Goal: Task Accomplishment & Management: Manage account settings

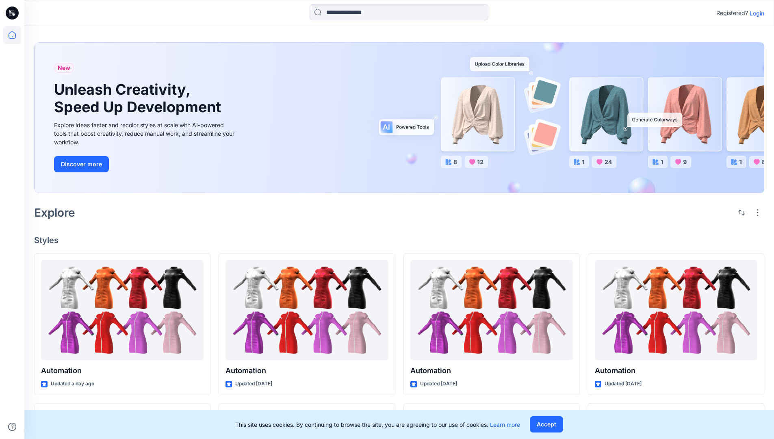
click at [755, 13] on p "Login" at bounding box center [757, 13] width 15 height 9
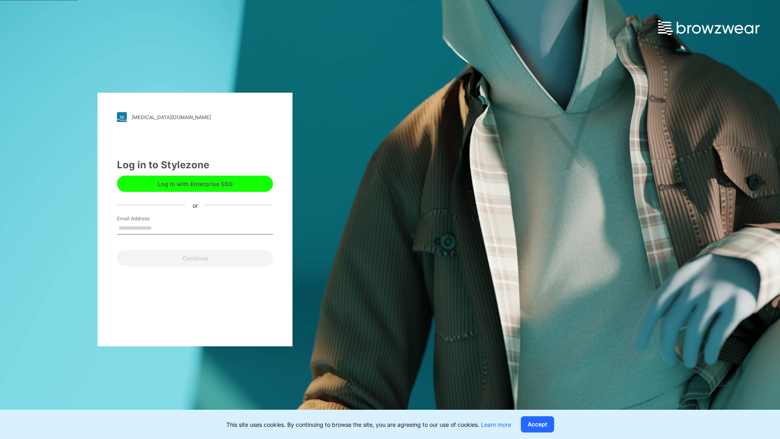
click at [161, 228] on input "Email Address" at bounding box center [195, 228] width 156 height 12
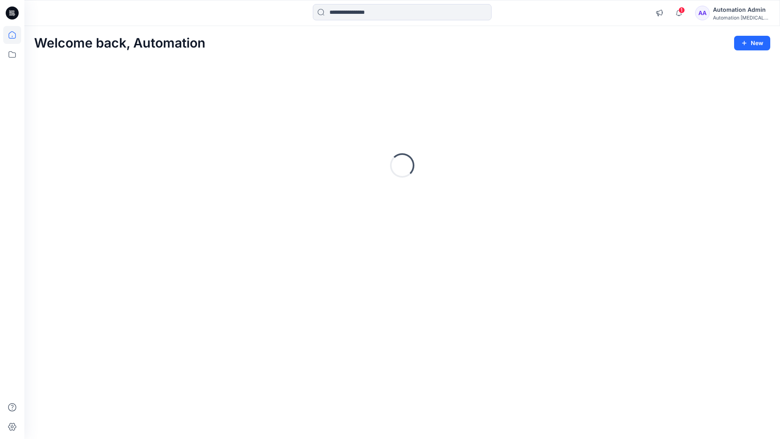
click at [15, 35] on icon at bounding box center [12, 34] width 7 height 7
click at [731, 9] on div "Automation Admin" at bounding box center [741, 10] width 57 height 10
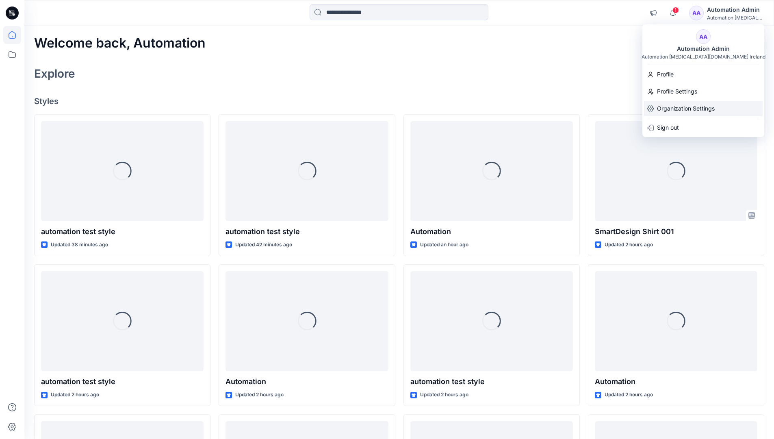
click at [687, 106] on p "Organization Settings" at bounding box center [686, 108] width 58 height 15
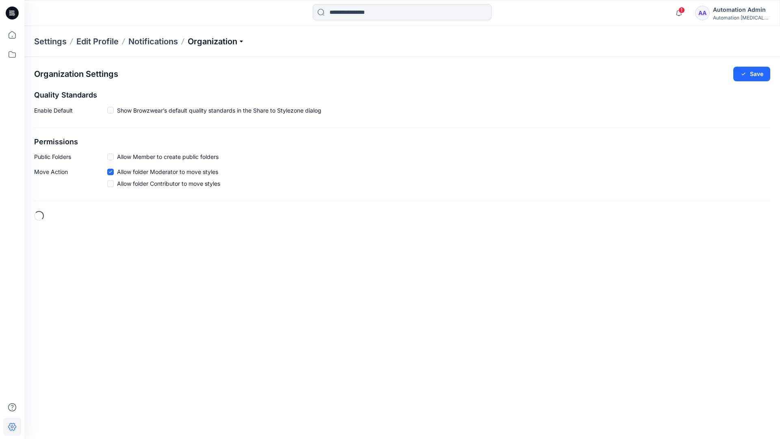
click at [218, 43] on p "Organization" at bounding box center [216, 41] width 57 height 11
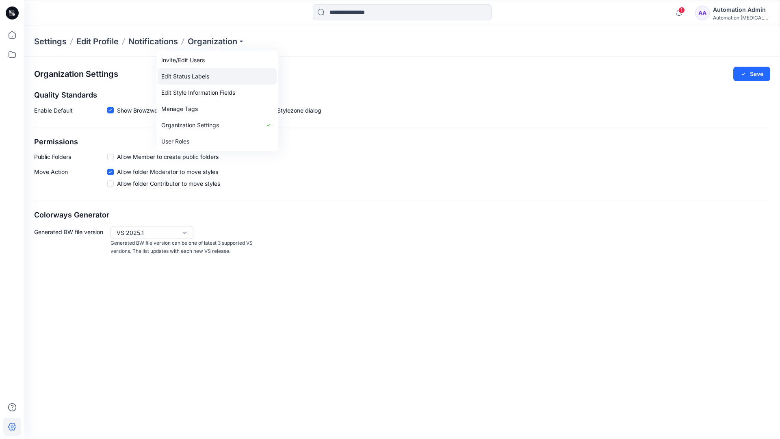
click at [183, 77] on link "Edit Status Labels" at bounding box center [217, 76] width 119 height 16
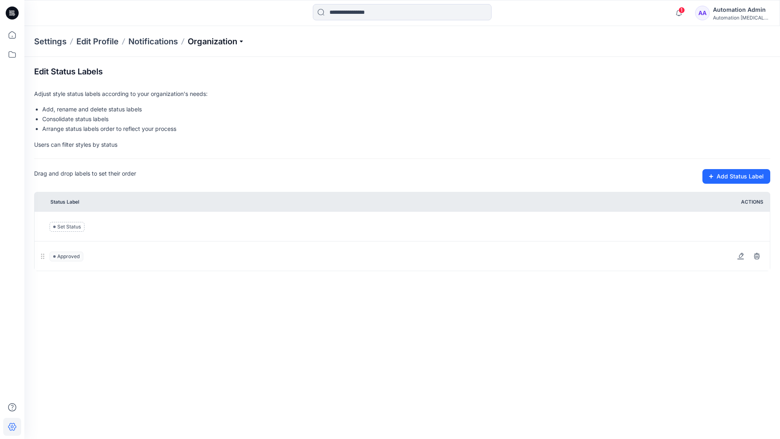
click at [216, 42] on p "Organization" at bounding box center [216, 41] width 57 height 11
click at [217, 38] on p "Organization" at bounding box center [216, 41] width 57 height 11
click at [360, 13] on input at bounding box center [402, 12] width 179 height 16
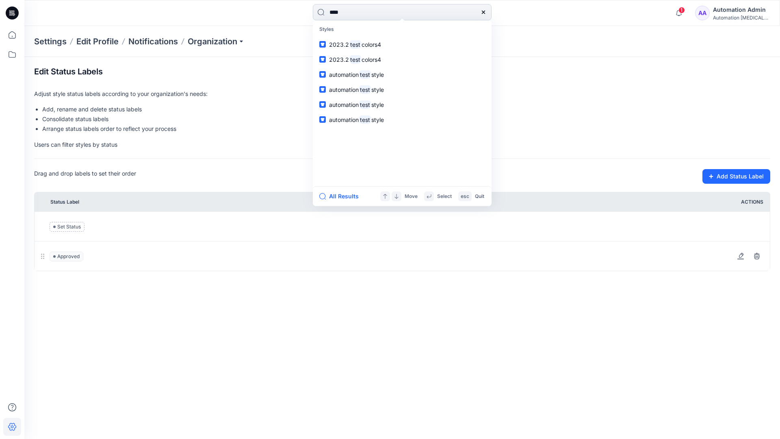
type input "****"
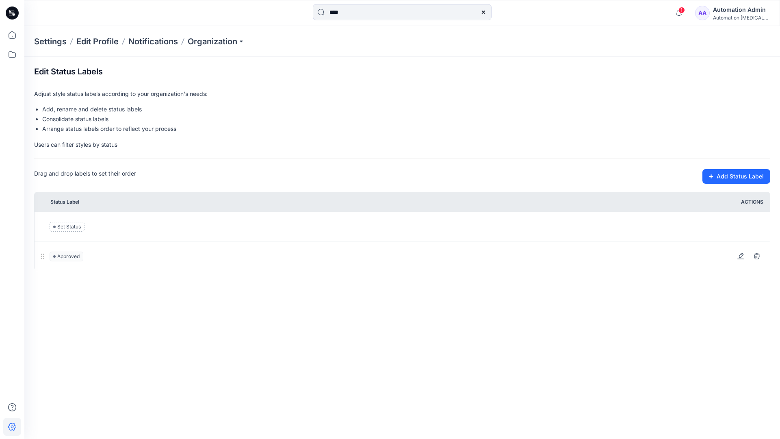
click at [483, 11] on icon at bounding box center [483, 12] width 3 height 3
